Goal: Task Accomplishment & Management: Use online tool/utility

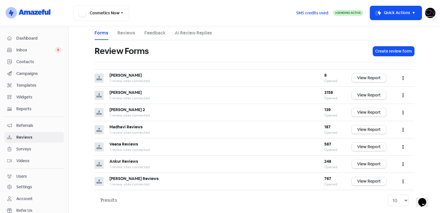
click at [48, 34] on link "Dashboard" at bounding box center [34, 38] width 59 height 11
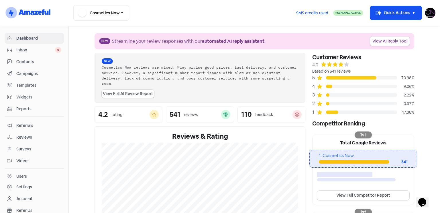
scroll to position [133, 0]
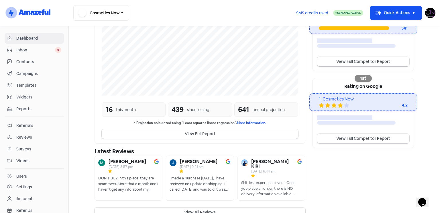
click at [210, 207] on button "View All Reviews" at bounding box center [200, 211] width 211 height 9
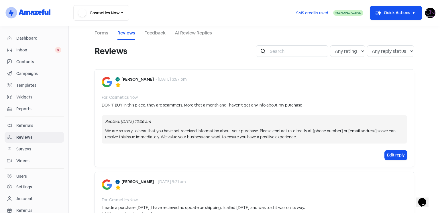
scroll to position [163, 0]
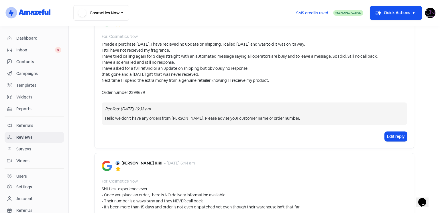
click at [39, 38] on span "Dashboard" at bounding box center [38, 38] width 45 height 6
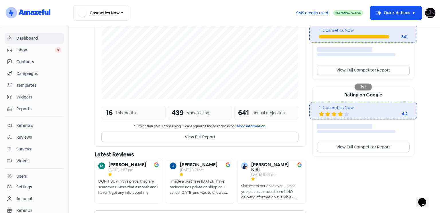
scroll to position [133, 0]
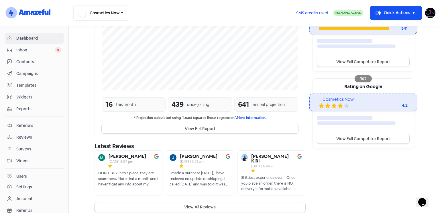
click at [35, 139] on span "Reviews" at bounding box center [38, 137] width 45 height 6
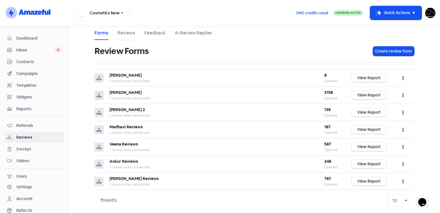
click at [41, 38] on span "Dashboard" at bounding box center [38, 38] width 45 height 6
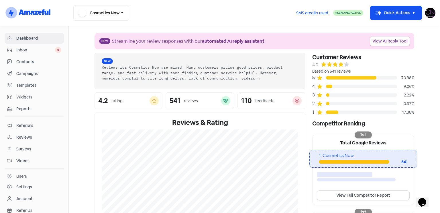
click at [396, 41] on link "View AI Reply Tool" at bounding box center [390, 40] width 40 height 9
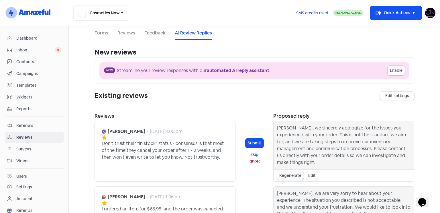
click at [296, 125] on div "[PERSON_NAME], we sincerely apologize for the issues you experienced with your …" at bounding box center [343, 144] width 133 height 41
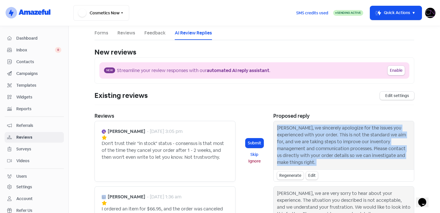
drag, startPoint x: 296, startPoint y: 125, endPoint x: 304, endPoint y: 127, distance: 7.9
click at [304, 127] on div "[PERSON_NAME], we sincerely apologize for the issues you experienced with your …" at bounding box center [343, 144] width 133 height 41
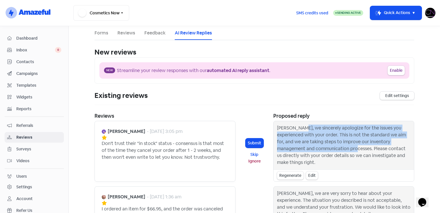
drag, startPoint x: 304, startPoint y: 127, endPoint x: 329, endPoint y: 148, distance: 33.4
click at [329, 148] on div "[PERSON_NAME], we sincerely apologize for the issues you experienced with your …" at bounding box center [343, 144] width 133 height 41
